Goal: Task Accomplishment & Management: Manage account settings

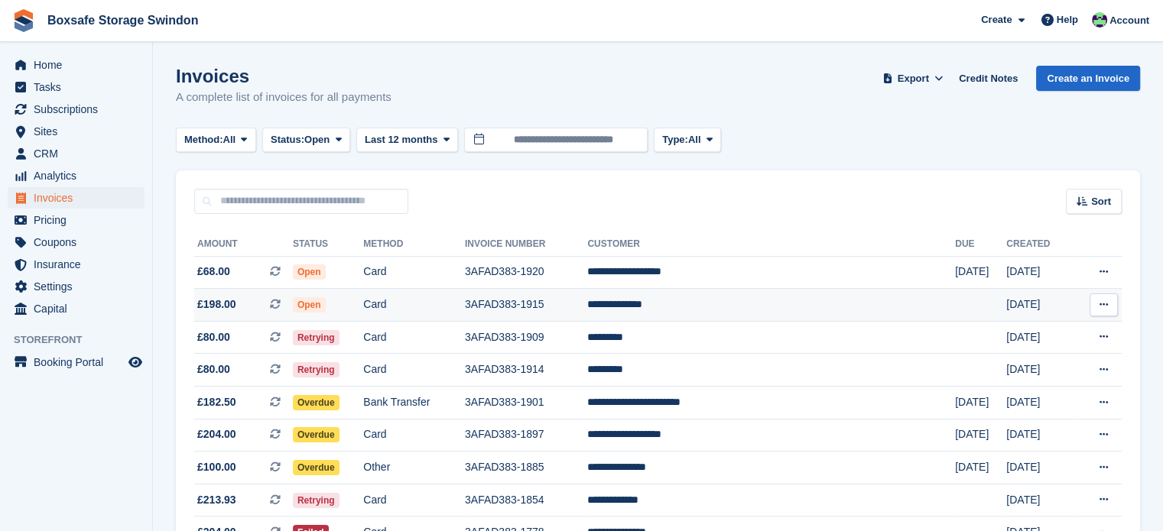
click at [742, 300] on td "**********" at bounding box center [771, 305] width 368 height 33
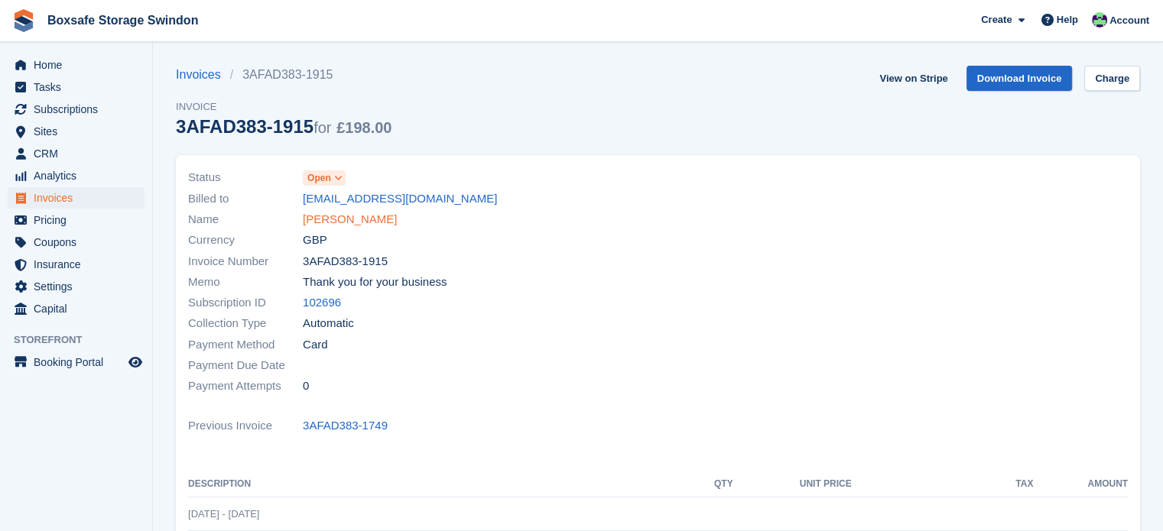
click at [362, 219] on link "Devender Kumar" at bounding box center [350, 220] width 94 height 18
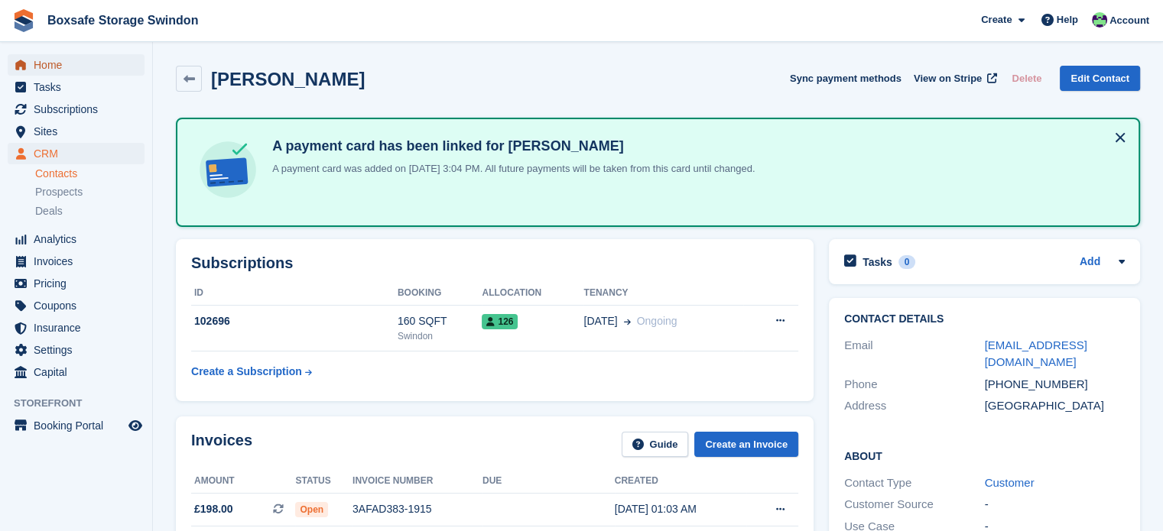
click at [66, 60] on span "Home" at bounding box center [80, 64] width 92 height 21
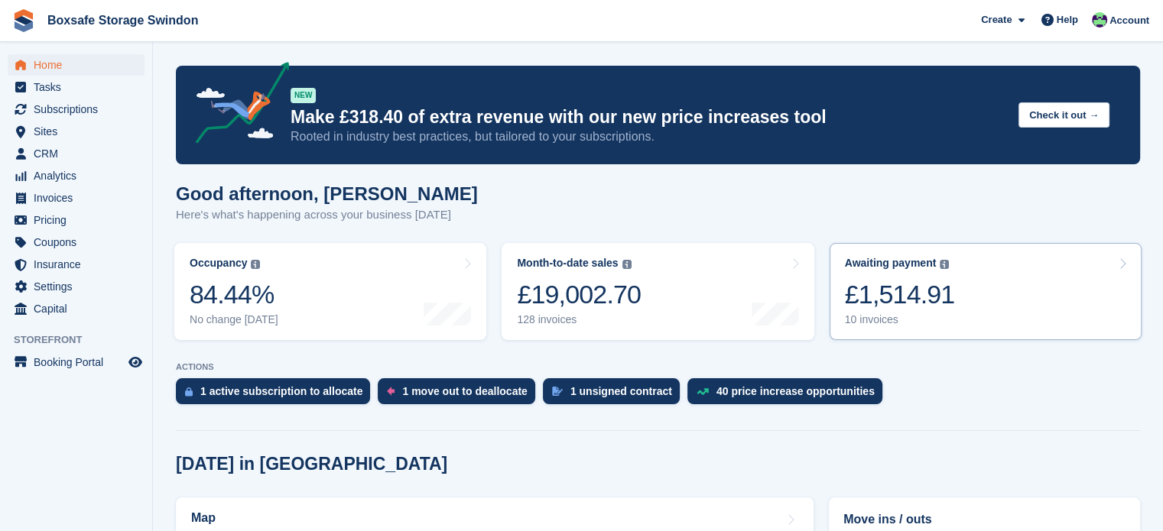
click at [1013, 303] on link "Awaiting payment The total outstanding balance on all open invoices. £1,514.91 …" at bounding box center [986, 291] width 312 height 97
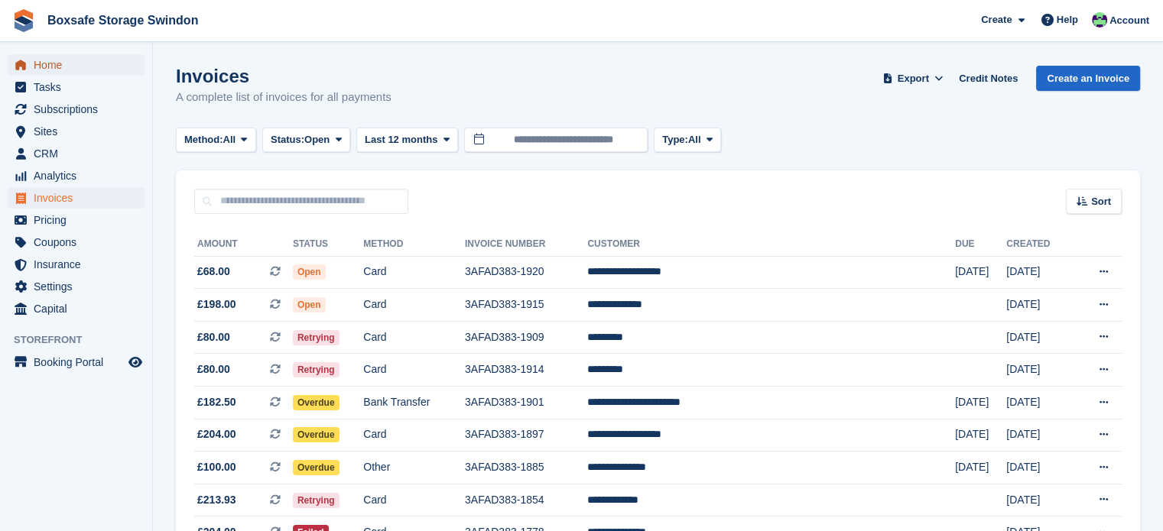
click at [86, 58] on span "Home" at bounding box center [80, 64] width 92 height 21
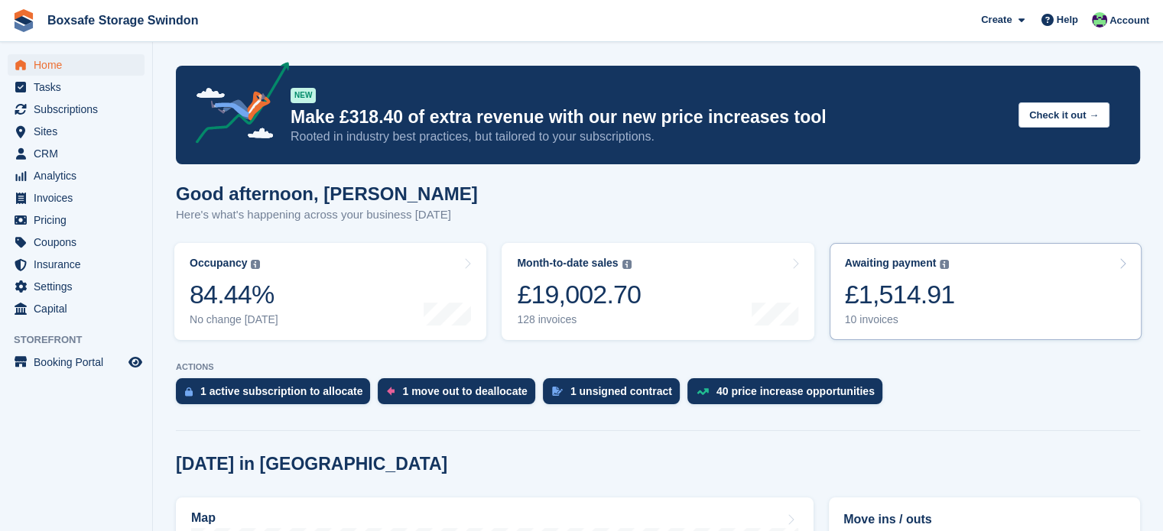
click at [944, 310] on div "£1,514.91" at bounding box center [900, 294] width 110 height 31
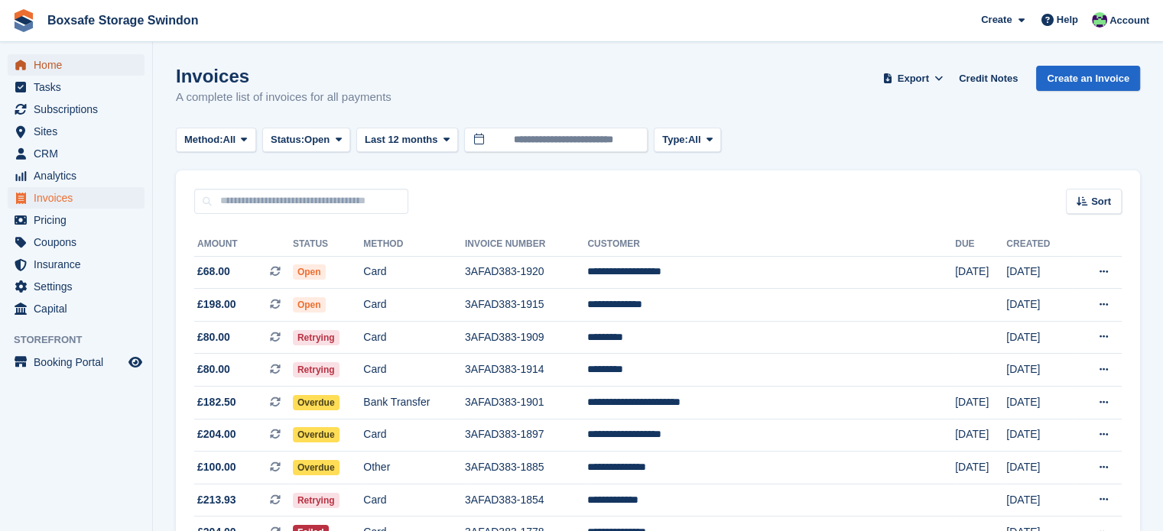
click at [34, 69] on span "Home" at bounding box center [80, 64] width 92 height 21
